Goal: Task Accomplishment & Management: Complete application form

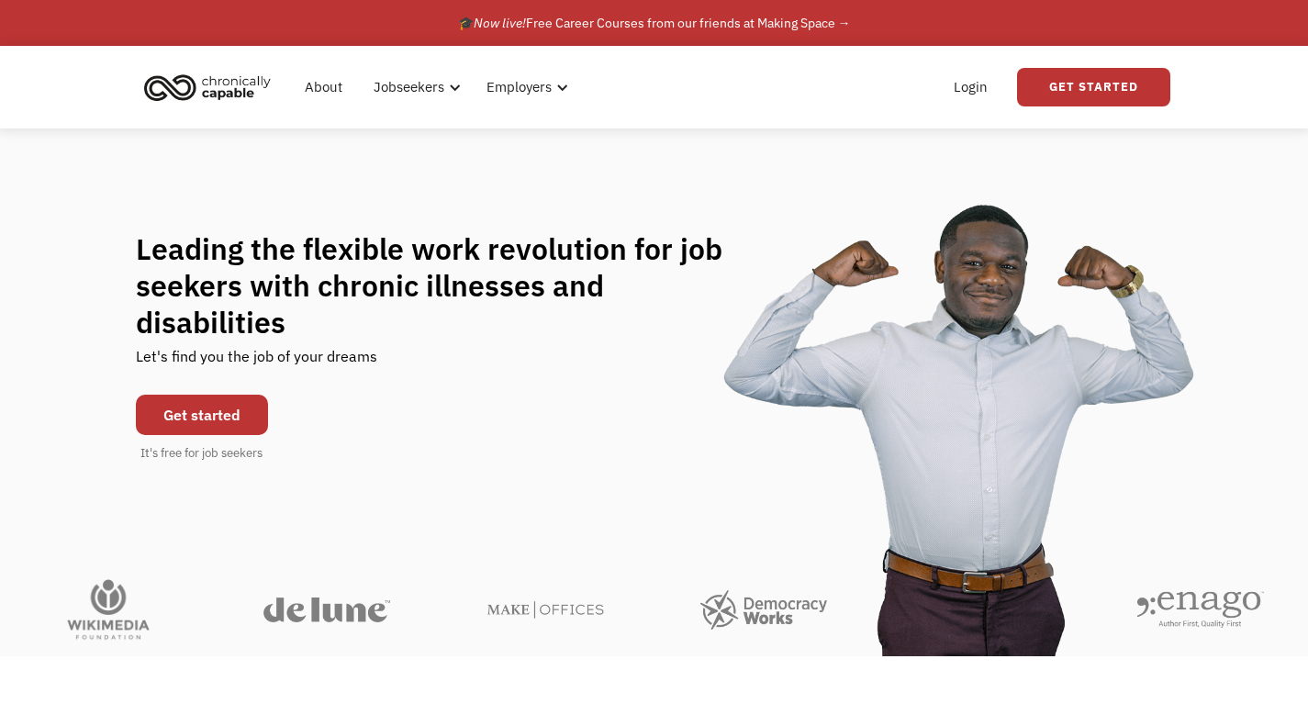
click at [184, 395] on link "Get started" at bounding box center [202, 415] width 132 height 40
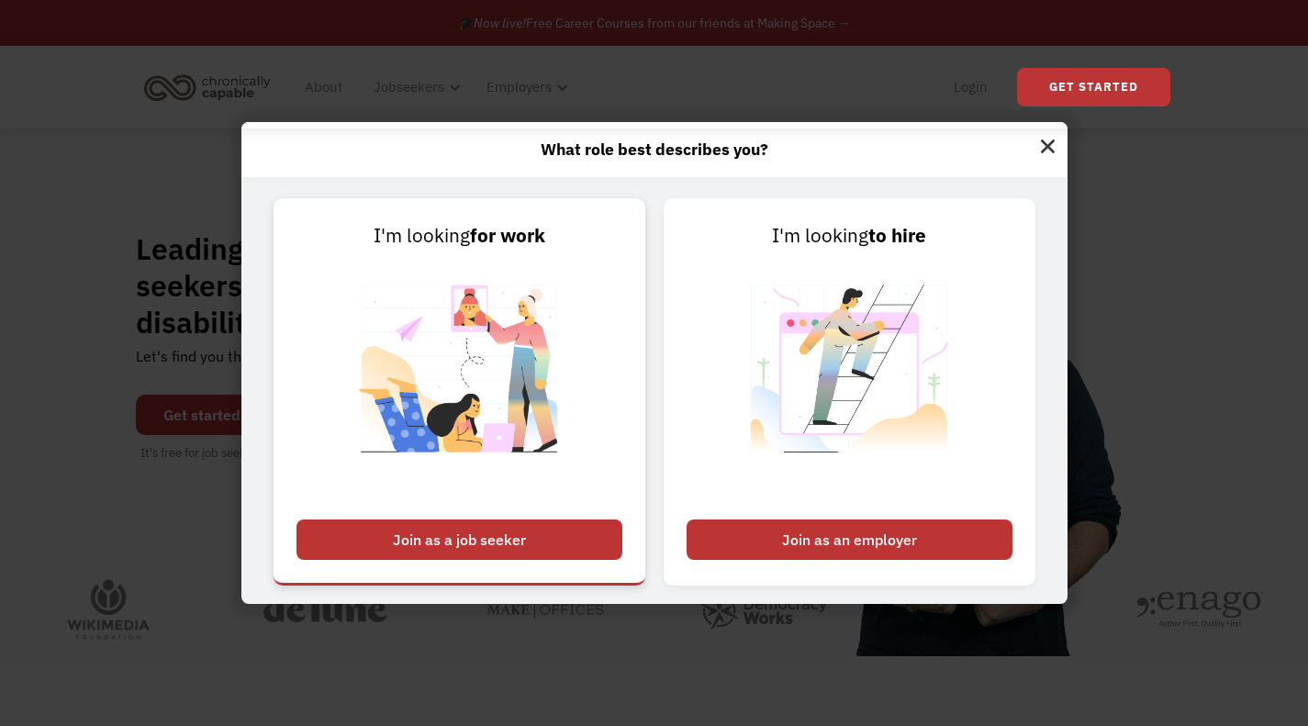
click at [548, 546] on div "Join as a job seeker" at bounding box center [459, 539] width 326 height 40
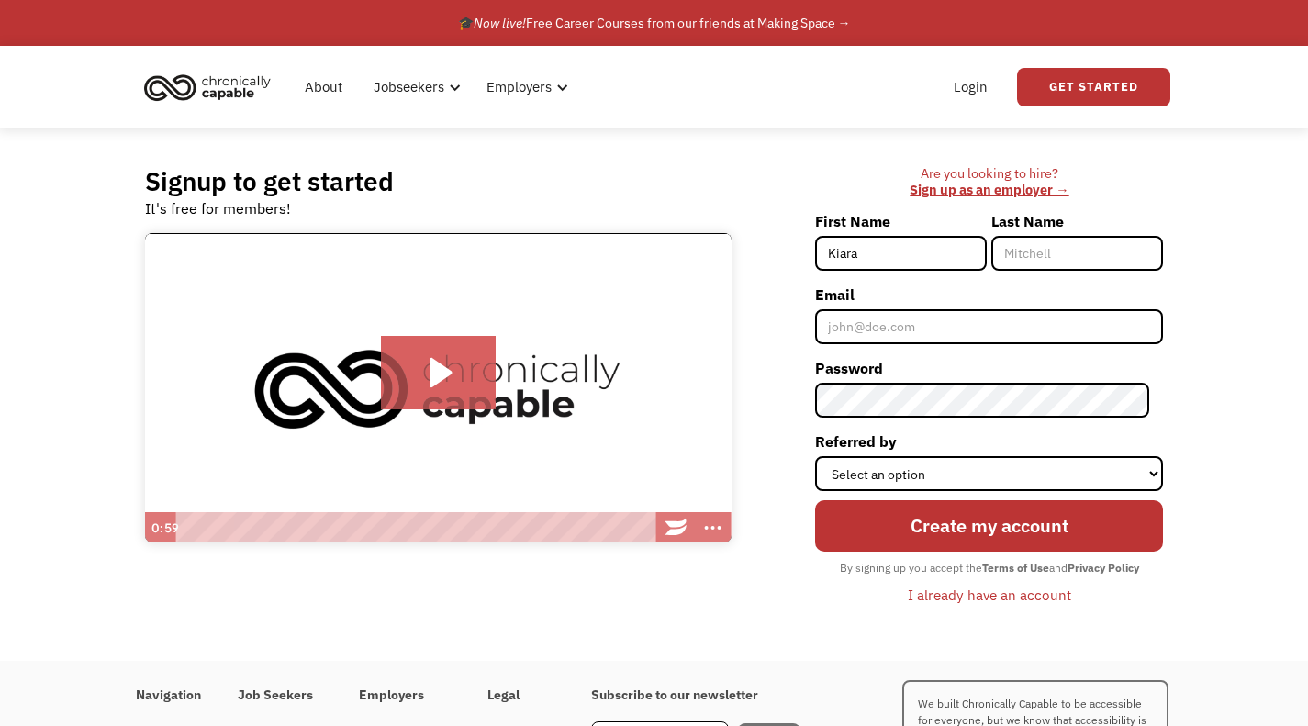
type input "Kiara"
type input "Montero"
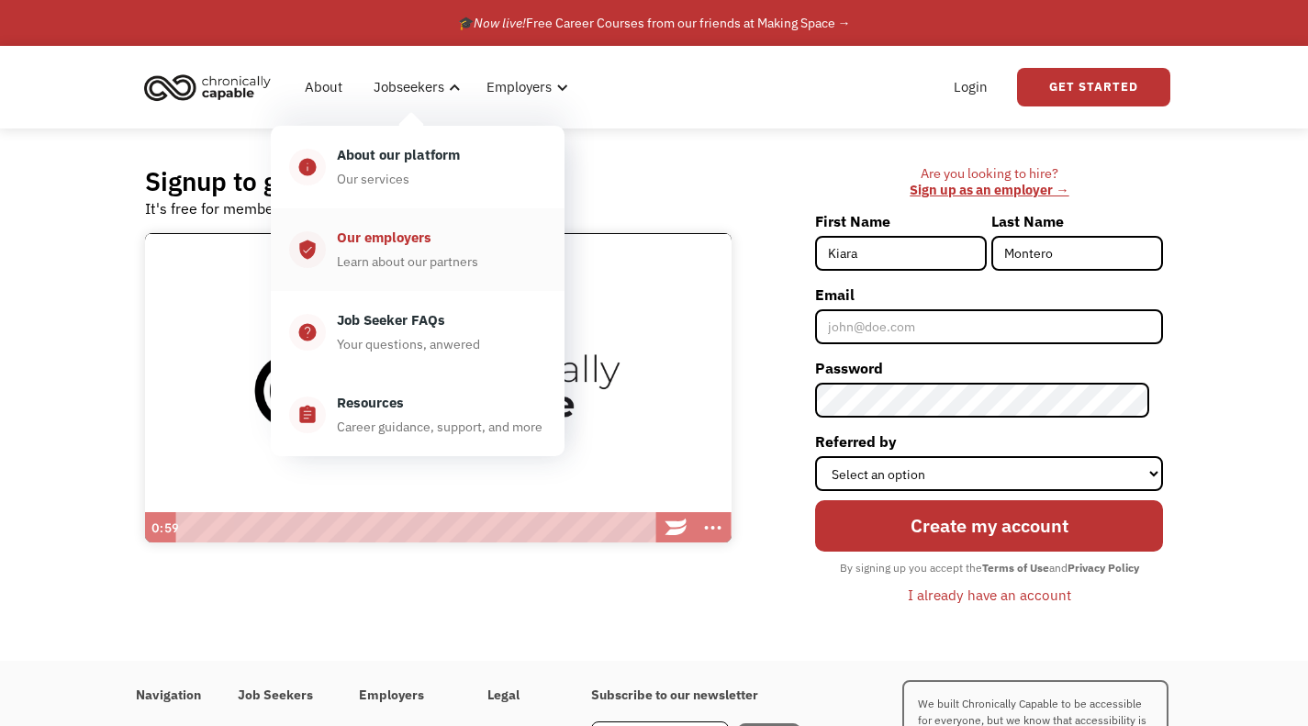
click at [423, 246] on div "Our employers" at bounding box center [384, 238] width 95 height 22
